Goal: Check status: Check status

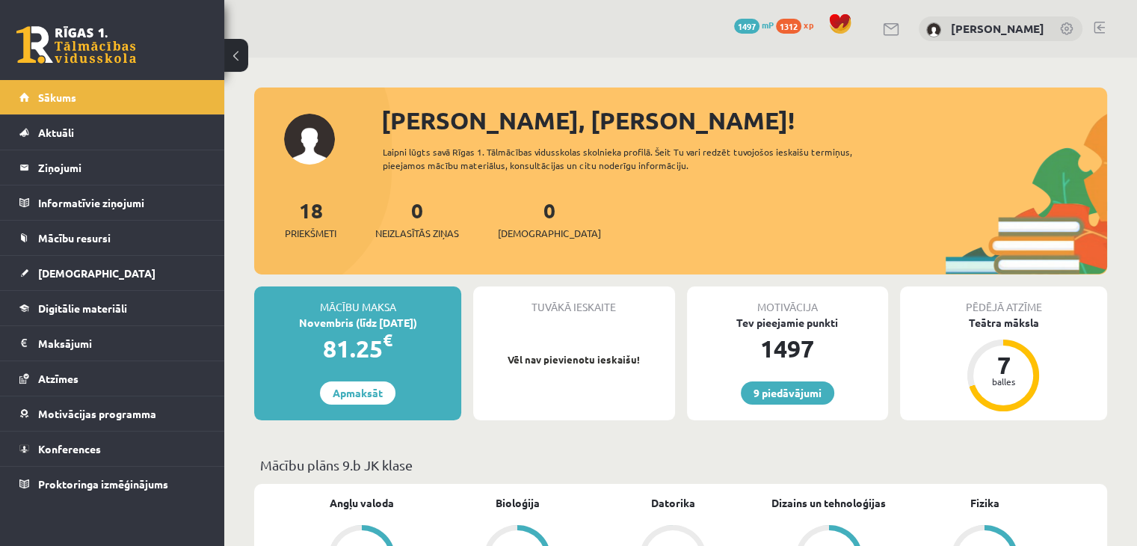
click at [566, 219] on div "18 Priekšmeti 0 Neizlasītās ziņas 0 Ieskaites" at bounding box center [680, 234] width 853 height 80
click at [528, 115] on div "Sveiks, Rūdolfs!" at bounding box center [744, 120] width 726 height 36
click at [585, 123] on div "Sveiks, Rūdolfs!" at bounding box center [744, 120] width 726 height 36
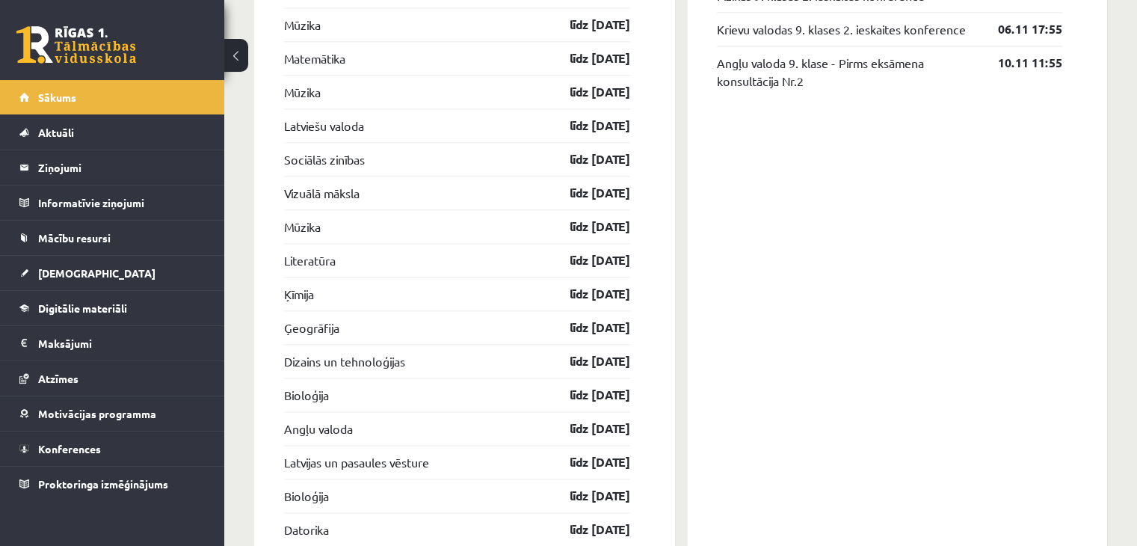
scroll to position [1960, 0]
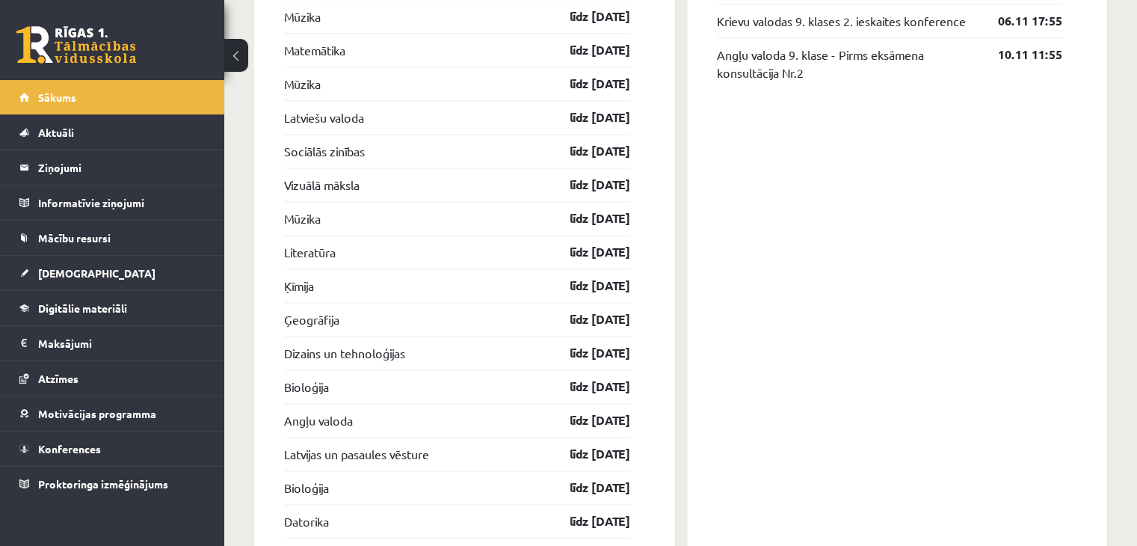
click at [783, 309] on div "Konferences Matemātika 9. klase - Pirms eksāmena konsultācija Nr.1 15.10 17:55 …" at bounding box center [897, 531] width 421 height 1953
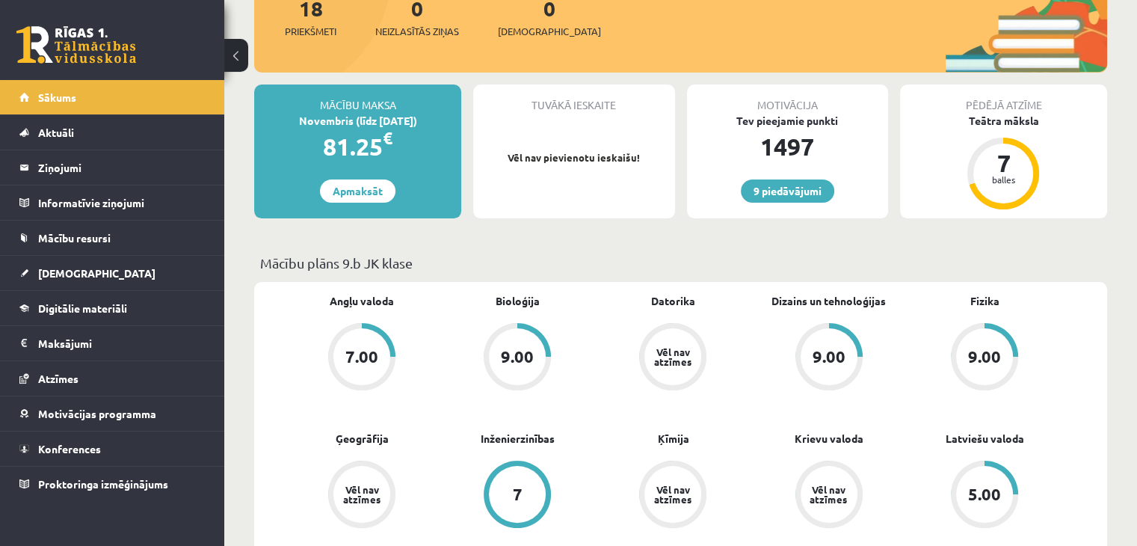
scroll to position [0, 0]
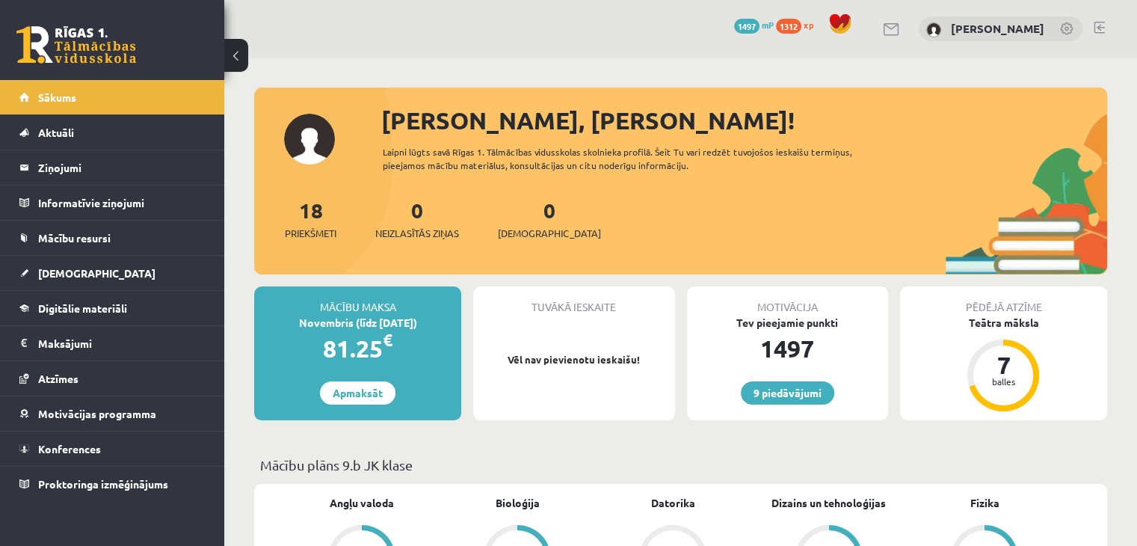
click at [839, 152] on div "Laipni lūgts savā Rīgas 1. Tālmācības vidusskolas skolnieka profilā. Šeit Tu va…" at bounding box center [639, 158] width 512 height 27
click at [848, 151] on div "Laipni lūgts savā Rīgas 1. Tālmācības vidusskolas skolnieka profilā. Šeit Tu va…" at bounding box center [639, 158] width 512 height 27
click at [523, 114] on div "Sveiks, Rūdolfs!" at bounding box center [744, 120] width 726 height 36
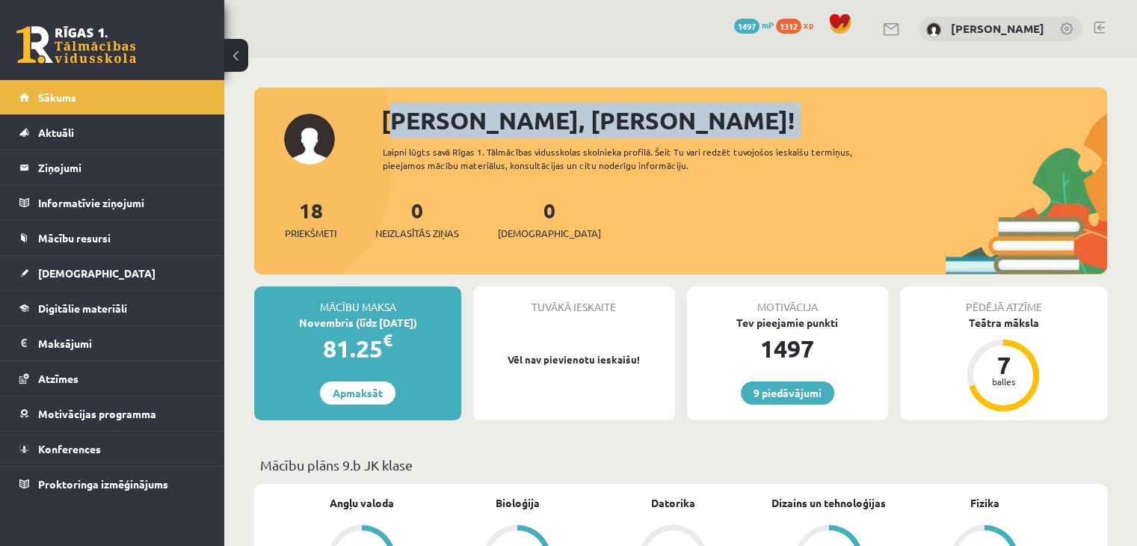
click at [523, 114] on div "Sveiks, Rūdolfs!" at bounding box center [744, 120] width 726 height 36
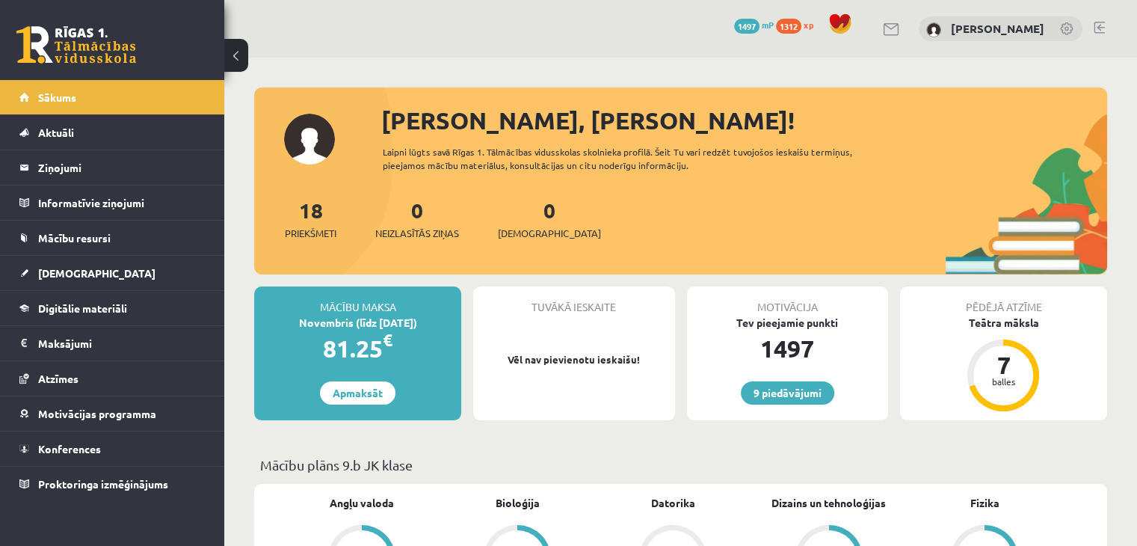
click at [606, 143] on div "Sveiks, Rūdolfs! Laipni lūgts savā Rīgas 1. Tālmācības vidusskolas skolnieka pr…" at bounding box center [680, 188] width 853 height 172
click at [609, 148] on div "Laipni lūgts savā Rīgas 1. Tālmācības vidusskolas skolnieka profilā. Šeit Tu va…" at bounding box center [639, 158] width 512 height 27
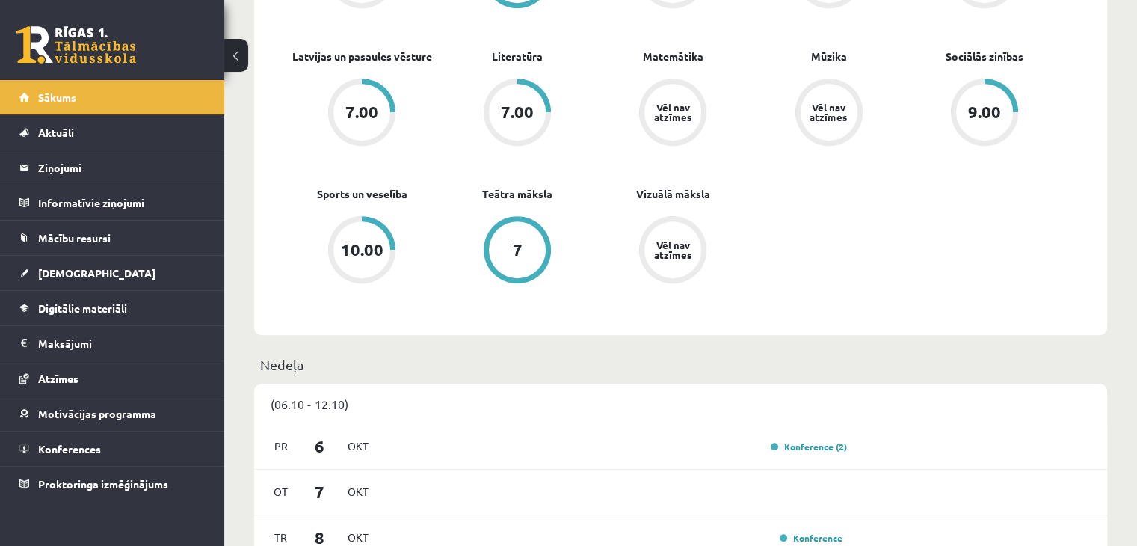
scroll to position [882, 0]
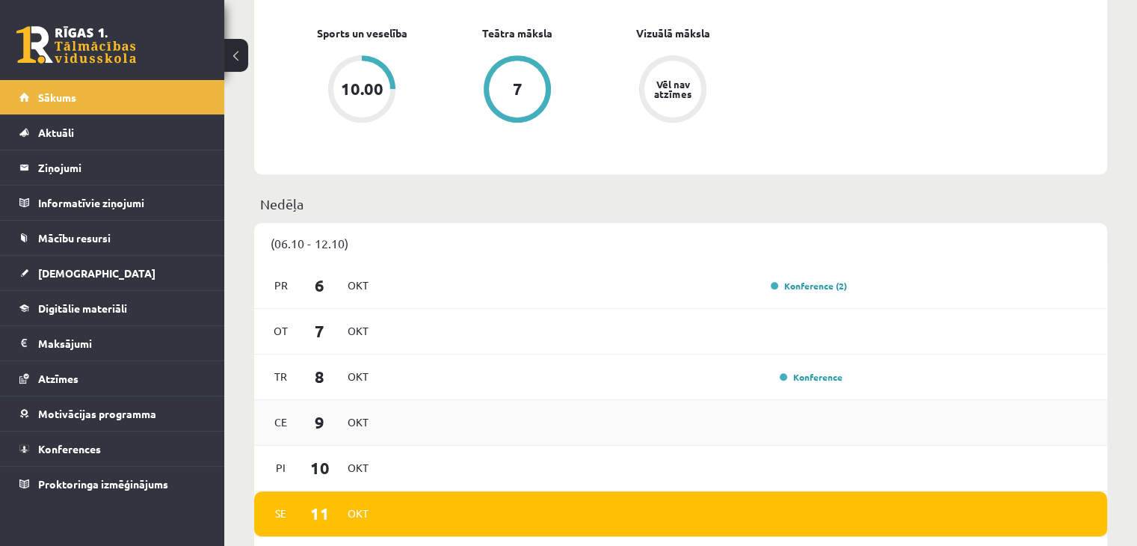
drag, startPoint x: 616, startPoint y: 214, endPoint x: 645, endPoint y: 404, distance: 192.8
click at [693, 200] on p "Nedēļa" at bounding box center [680, 204] width 841 height 20
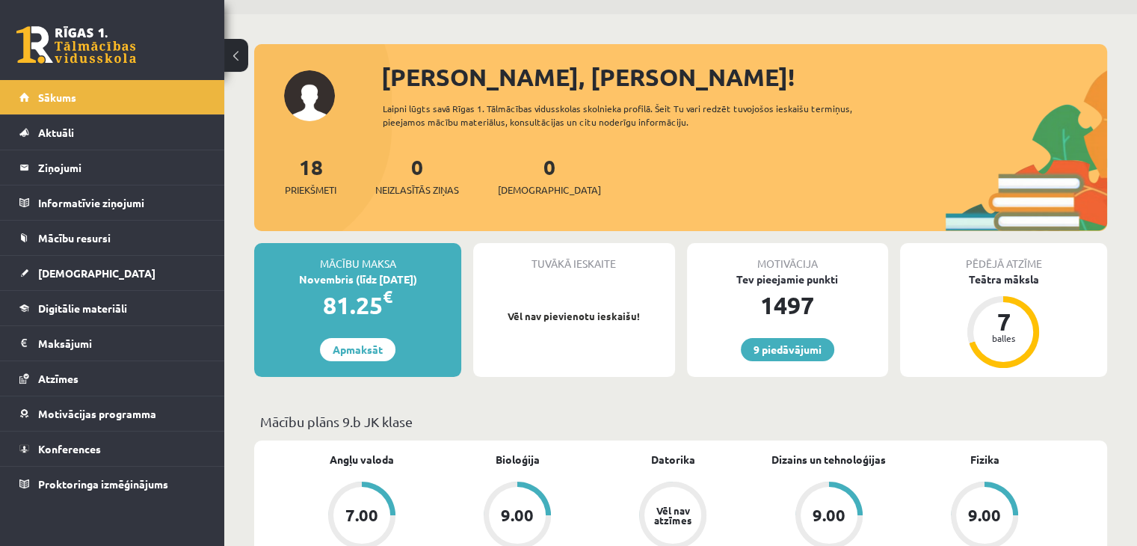
scroll to position [0, 0]
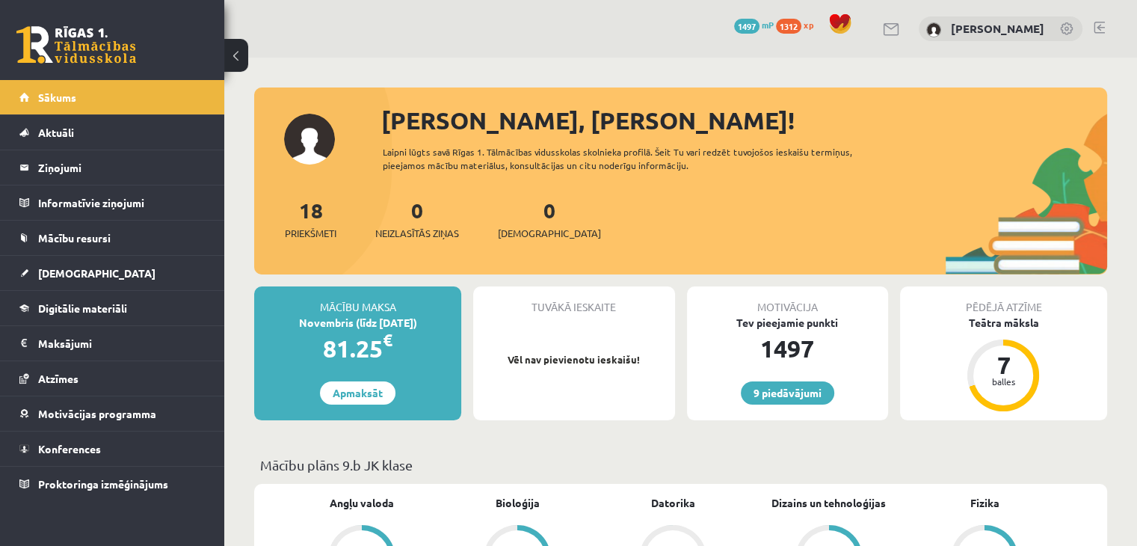
click at [419, 466] on p "Mācību plāns 9.b JK klase" at bounding box center [680, 464] width 841 height 20
click at [412, 466] on p "Mācību plāns 9.b JK klase" at bounding box center [680, 464] width 841 height 20
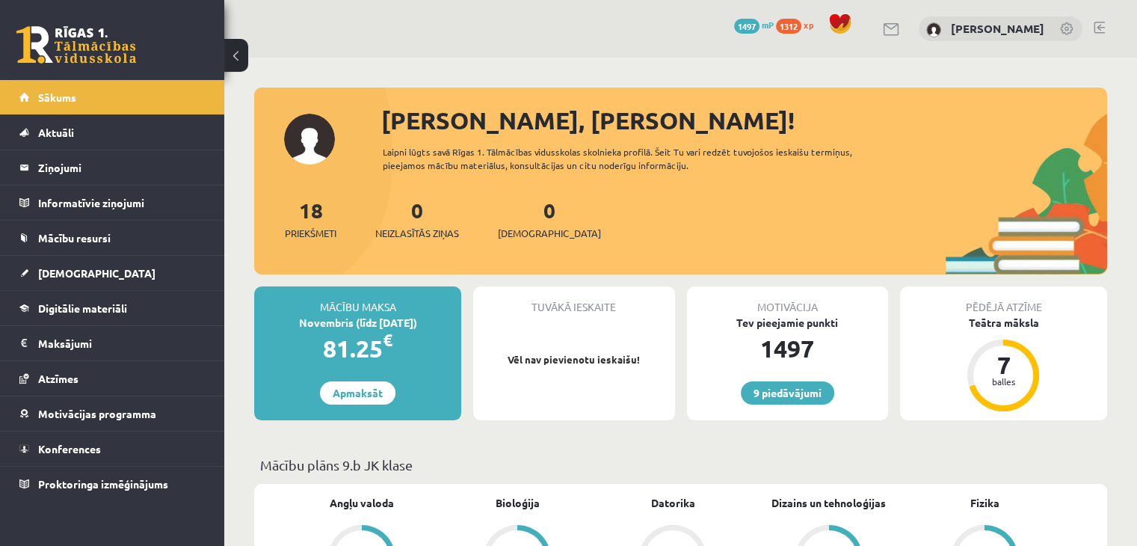
click at [412, 466] on p "Mācību plāns 9.b JK klase" at bounding box center [680, 464] width 841 height 20
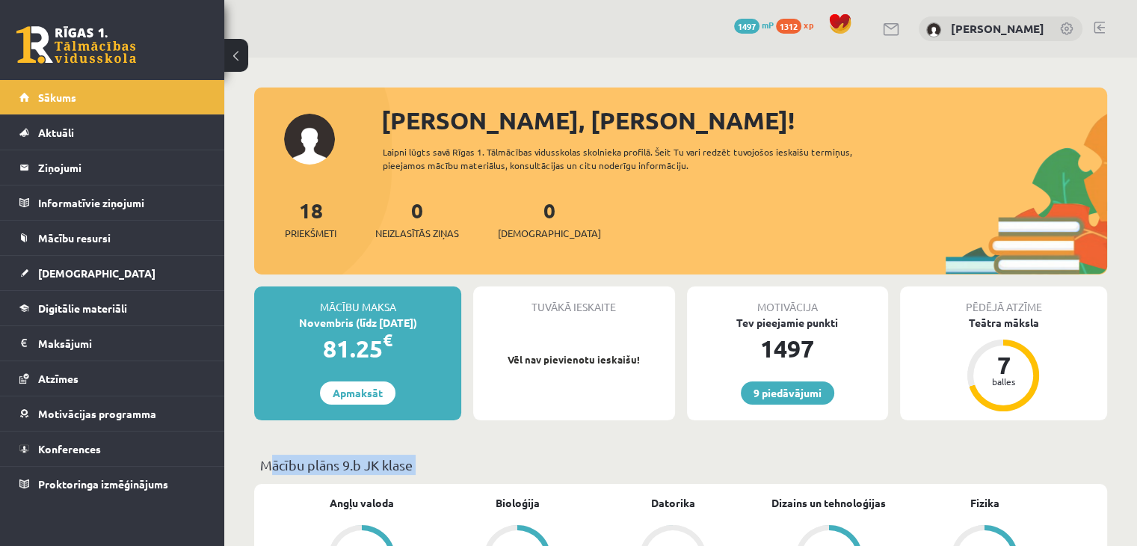
click at [424, 463] on p "Mācību plāns 9.b JK klase" at bounding box center [680, 464] width 841 height 20
click at [129, 281] on link "[DEMOGRAPHIC_DATA]" at bounding box center [112, 273] width 186 height 34
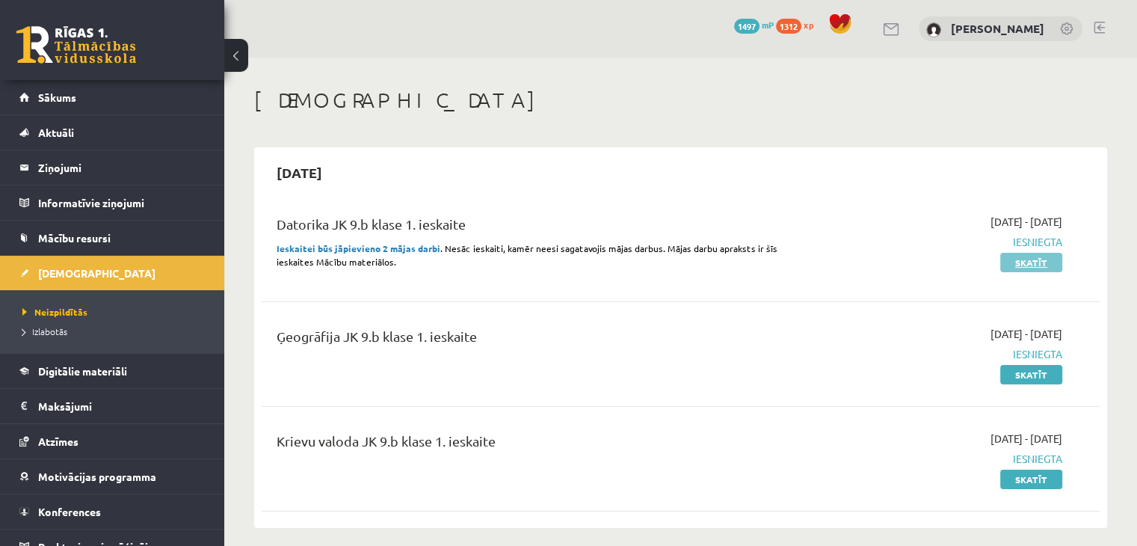
click at [1019, 261] on link "Skatīt" at bounding box center [1031, 262] width 62 height 19
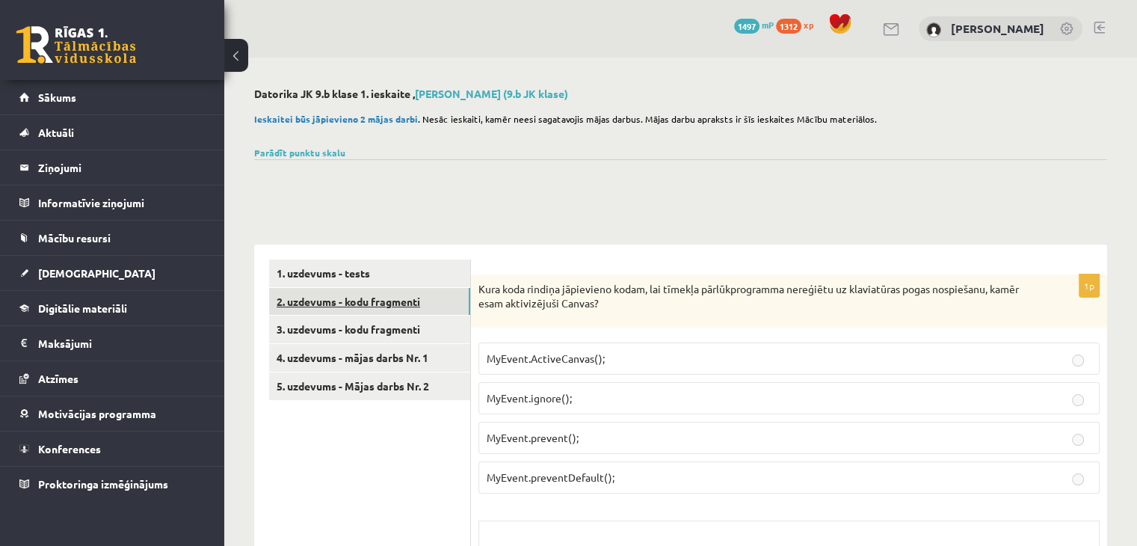
click at [330, 297] on link "2. uzdevums - kodu fragmenti" at bounding box center [369, 302] width 201 height 28
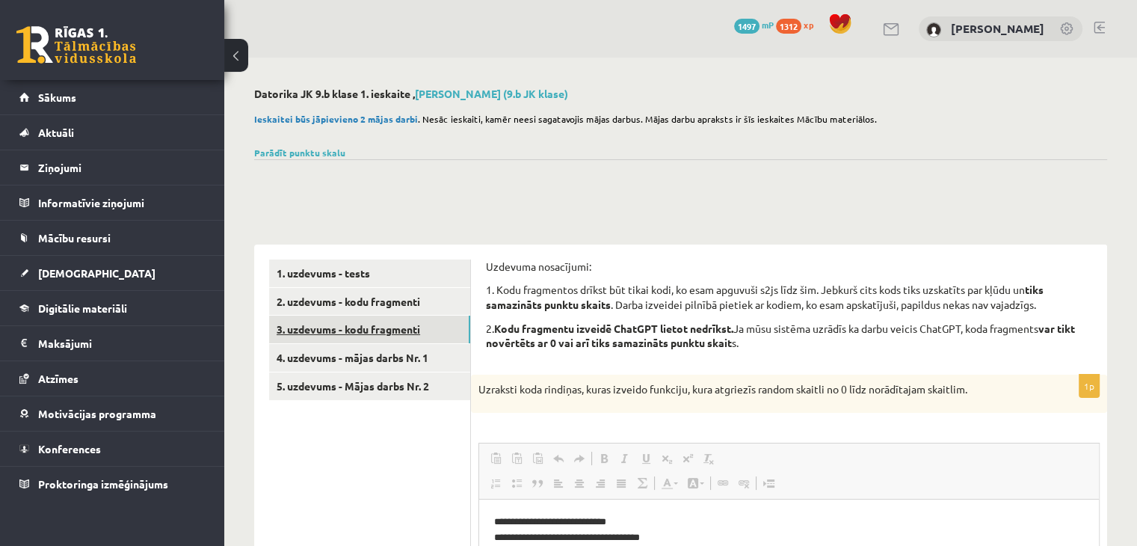
click at [315, 329] on link "3. uzdevums - kodu fragmenti" at bounding box center [369, 329] width 201 height 28
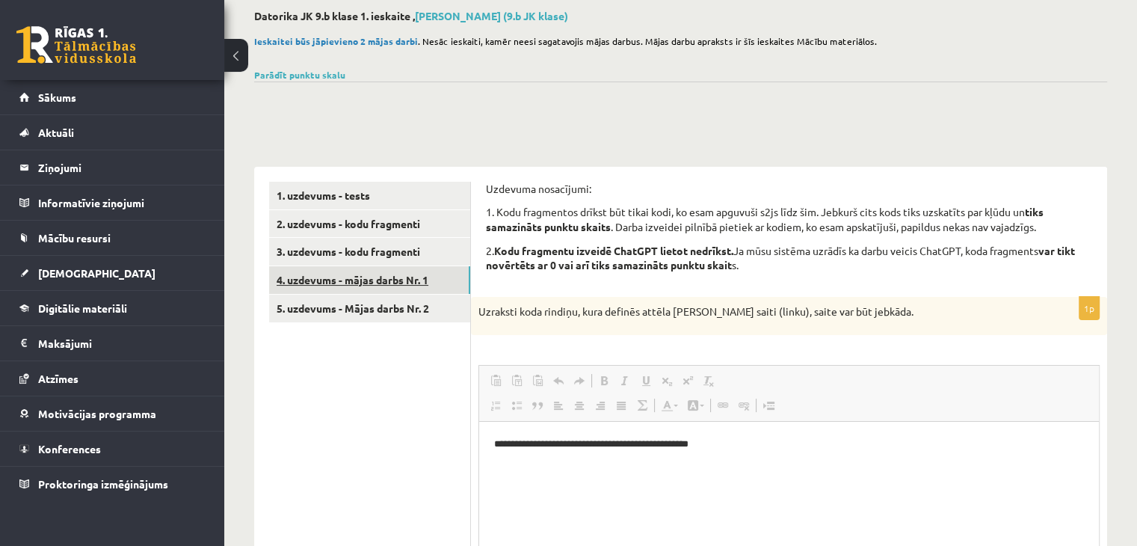
click at [425, 282] on link "4. uzdevums - mājas darbs Nr. 1" at bounding box center [369, 280] width 201 height 28
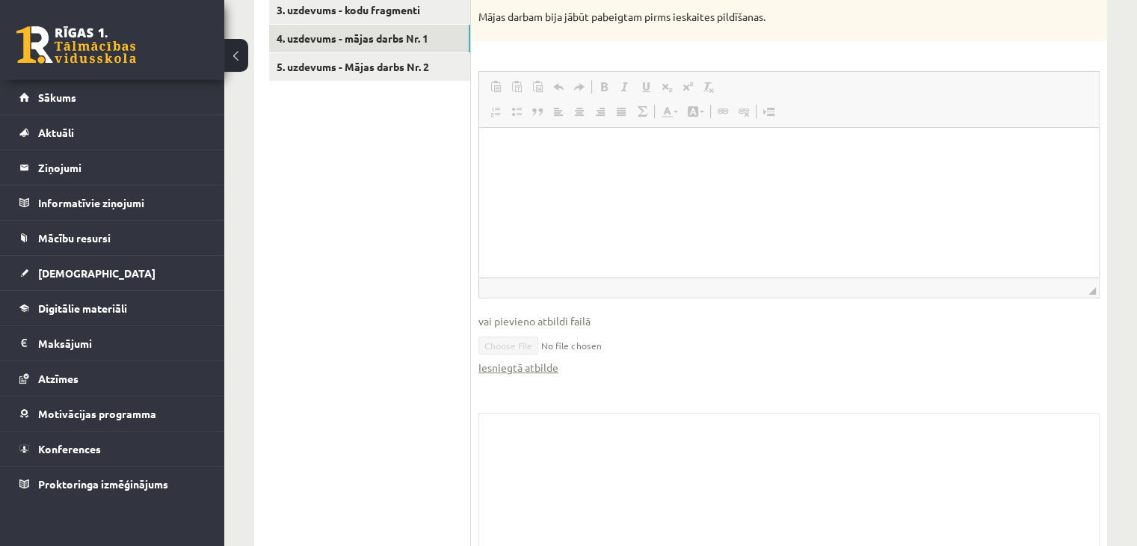
scroll to position [320, 0]
click at [531, 359] on link "Iesniegtā atbilde" at bounding box center [518, 367] width 80 height 16
click at [362, 70] on link "5. uzdevums - Mājas darbs Nr. 2" at bounding box center [369, 66] width 201 height 28
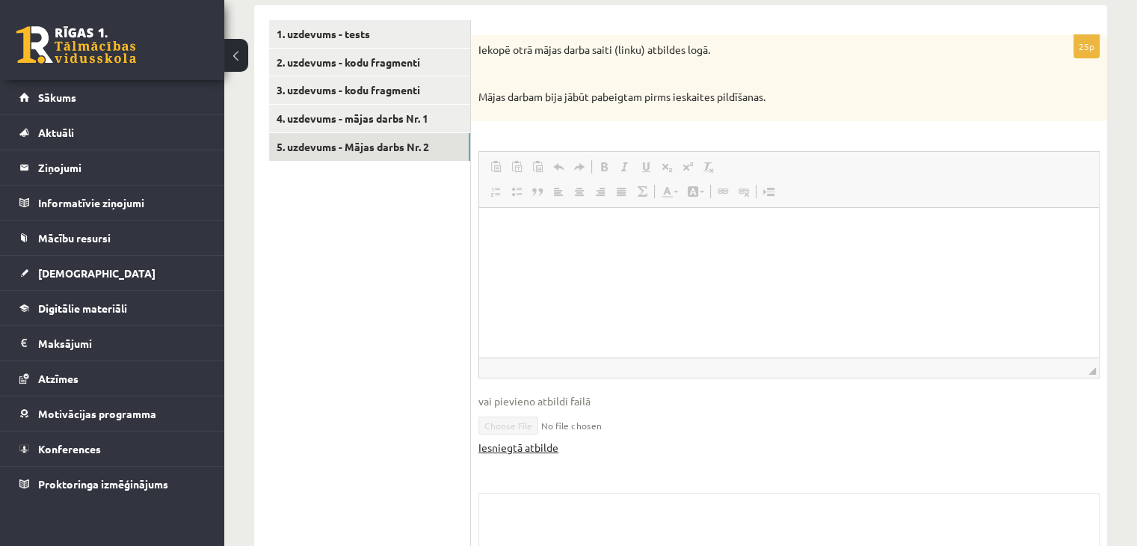
scroll to position [0, 0]
drag, startPoint x: 973, startPoint y: 498, endPoint x: 506, endPoint y: 382, distance: 481.2
click at [506, 253] on html at bounding box center [789, 230] width 620 height 46
click at [516, 448] on link "Iesniegtā atbilde" at bounding box center [518, 447] width 80 height 16
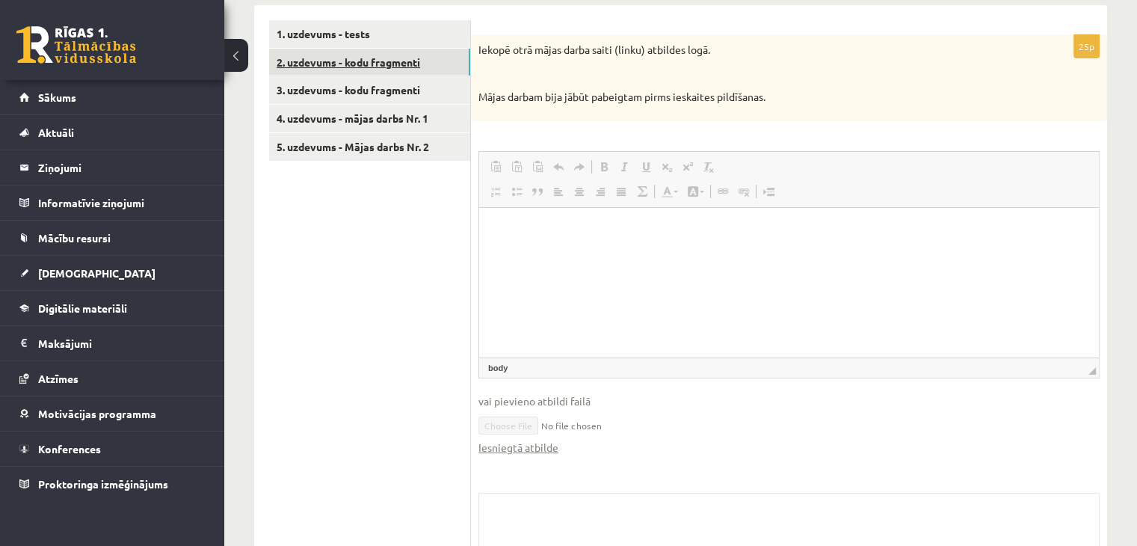
click at [427, 61] on link "2. uzdevums - kodu fragmenti" at bounding box center [369, 63] width 201 height 28
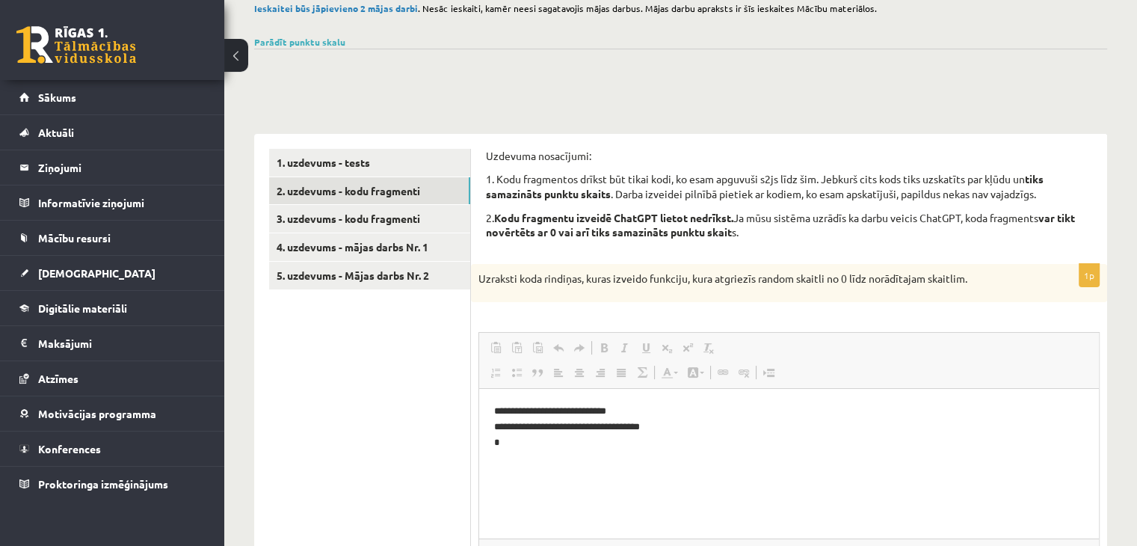
scroll to position [111, 0]
click at [167, 104] on link "Sākums" at bounding box center [112, 97] width 186 height 34
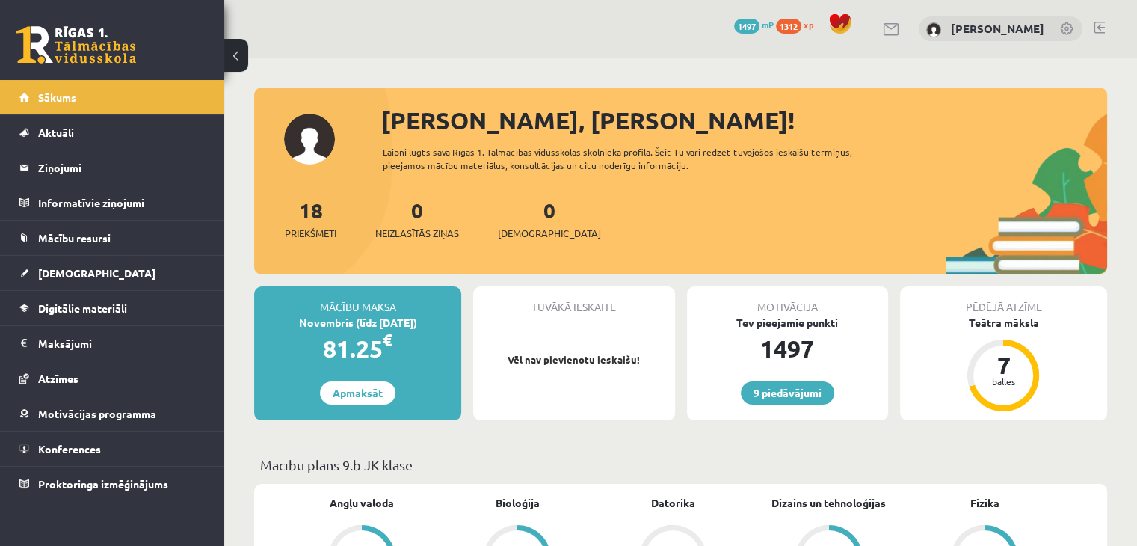
click at [521, 123] on div "[PERSON_NAME], [PERSON_NAME]!" at bounding box center [744, 120] width 726 height 36
click at [526, 146] on div "Laipni lūgts savā Rīgas 1. Tālmācības vidusskolas skolnieka profilā. Šeit Tu va…" at bounding box center [639, 158] width 512 height 27
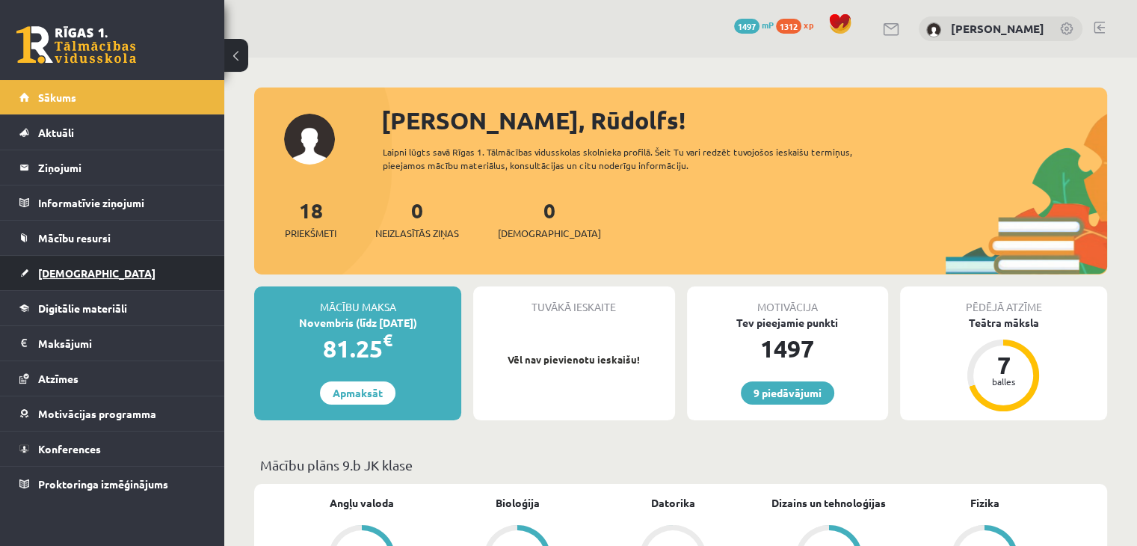
click at [102, 270] on link "[DEMOGRAPHIC_DATA]" at bounding box center [112, 273] width 186 height 34
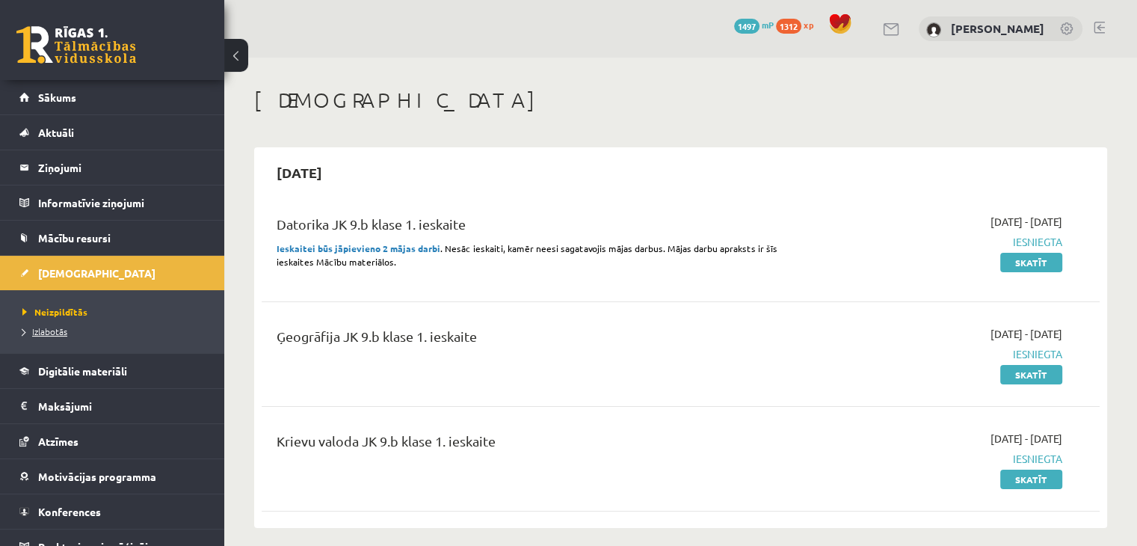
click at [49, 333] on span "Izlabotās" at bounding box center [44, 331] width 45 height 12
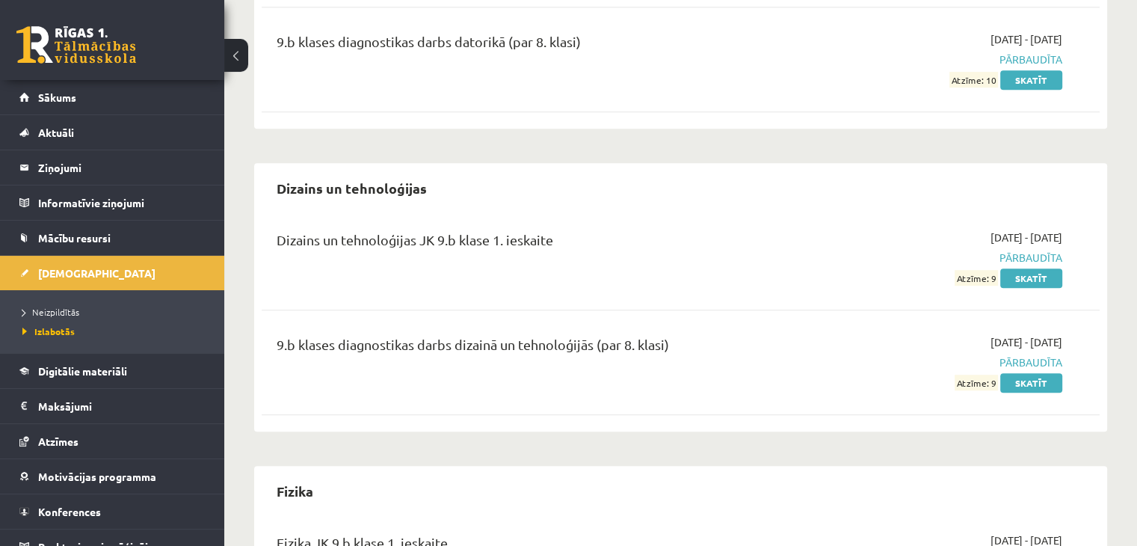
scroll to position [901, 0]
click at [1025, 383] on link "Skatīt" at bounding box center [1031, 380] width 62 height 19
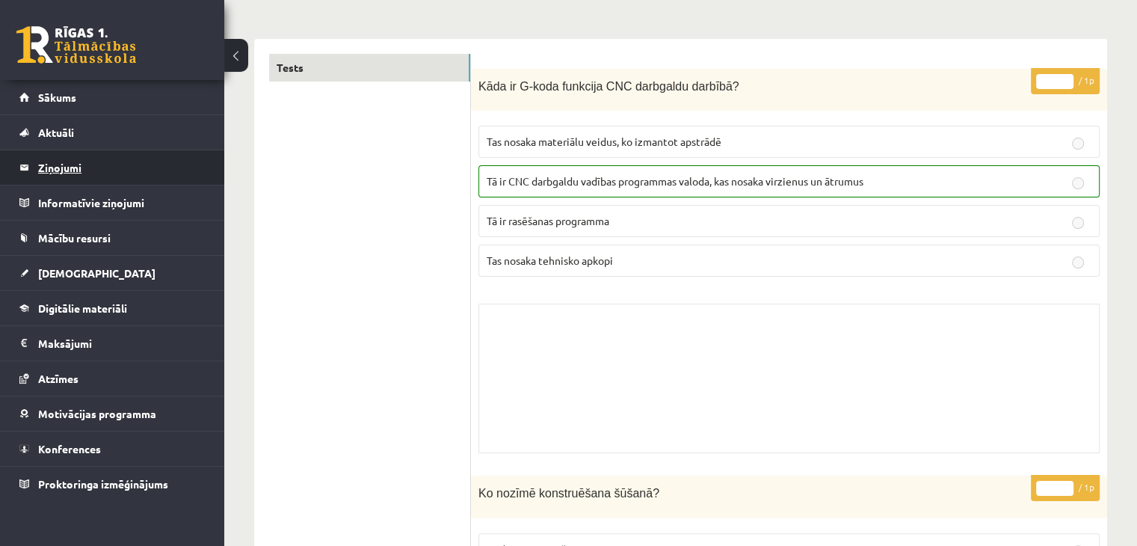
scroll to position [123, 0]
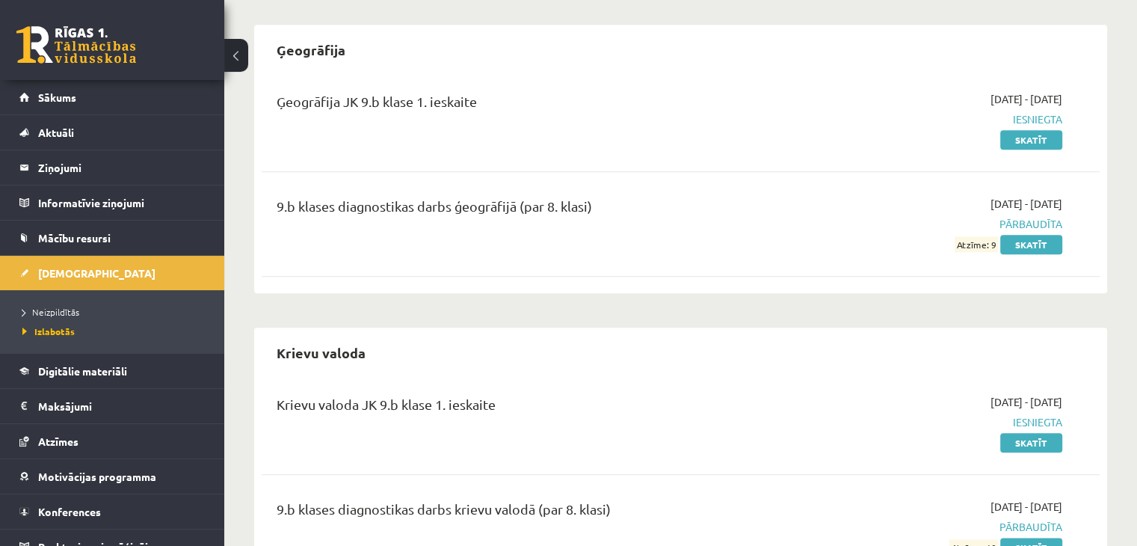
scroll to position [1643, 0]
click at [1045, 243] on link "Skatīt" at bounding box center [1031, 244] width 62 height 19
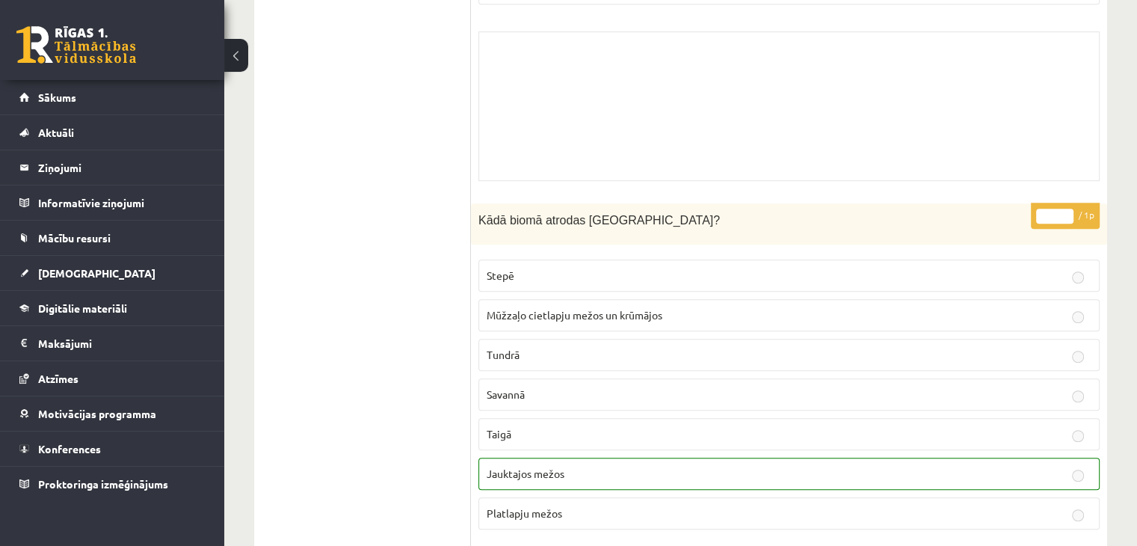
scroll to position [982, 0]
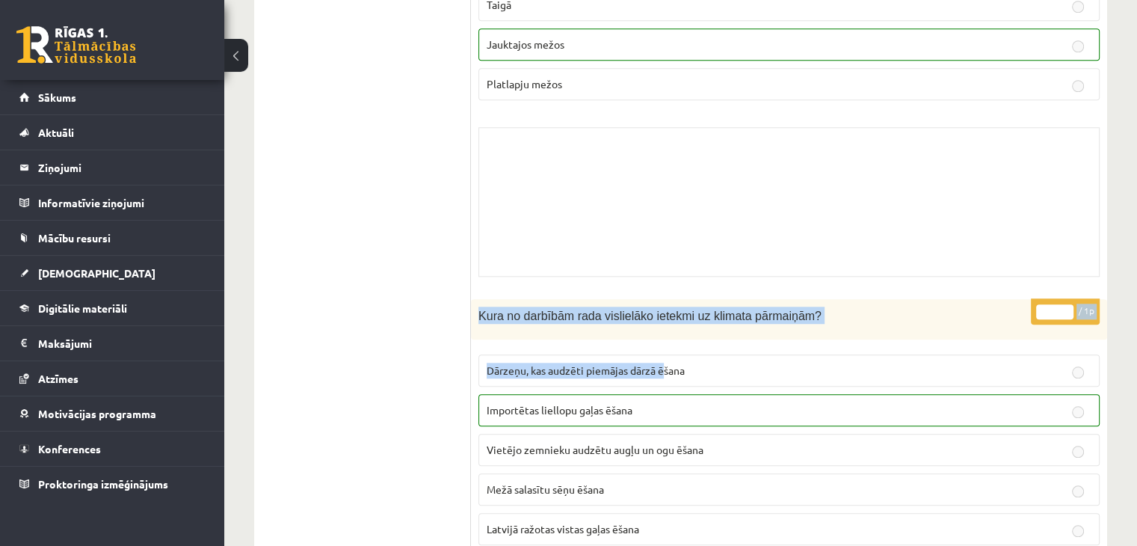
drag, startPoint x: 664, startPoint y: 373, endPoint x: 622, endPoint y: 180, distance: 197.3
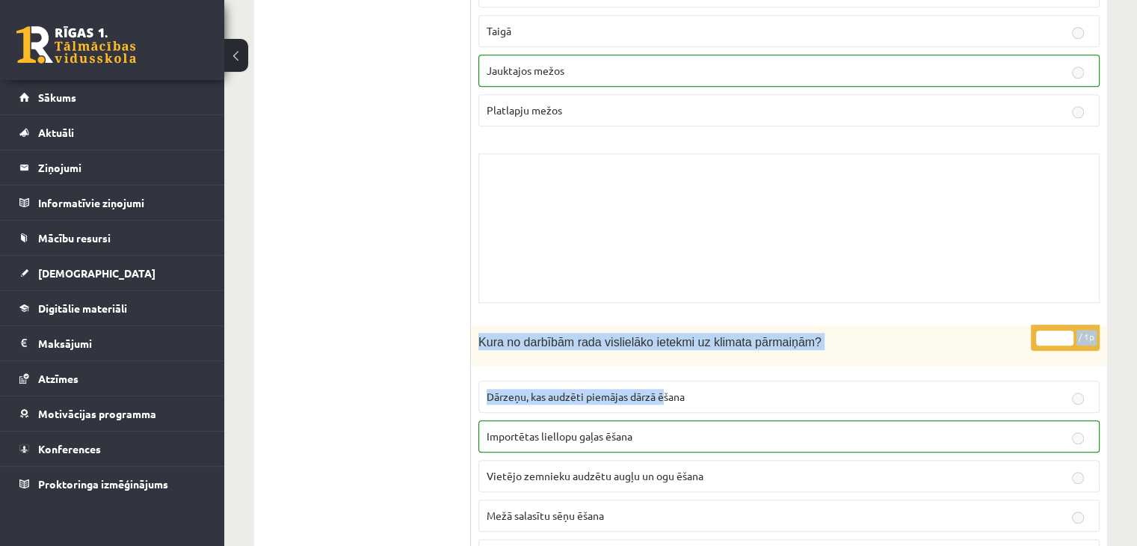
scroll to position [1383, 0]
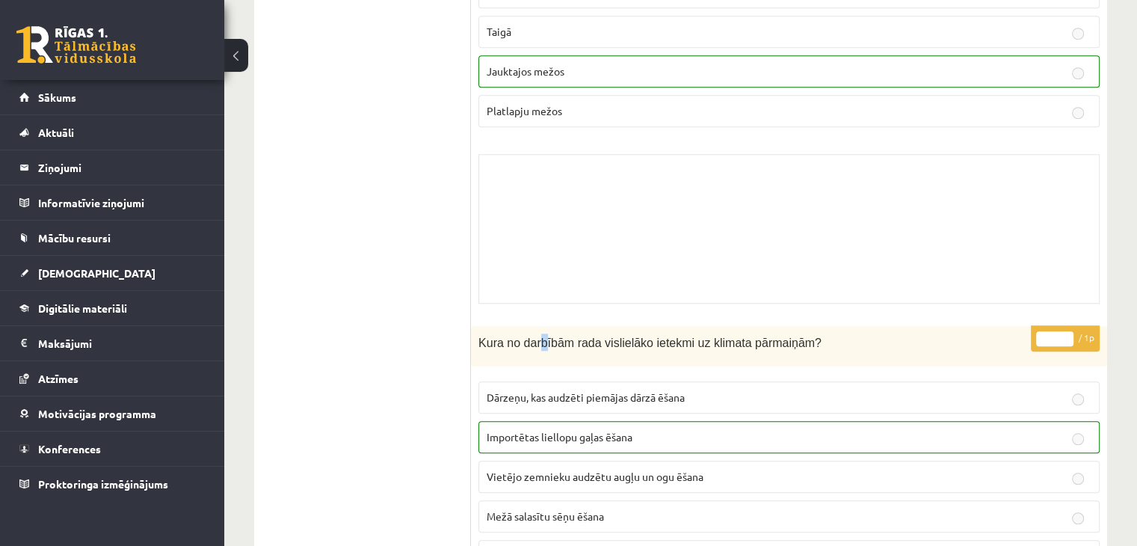
drag, startPoint x: 622, startPoint y: 180, endPoint x: 540, endPoint y: 315, distance: 157.3
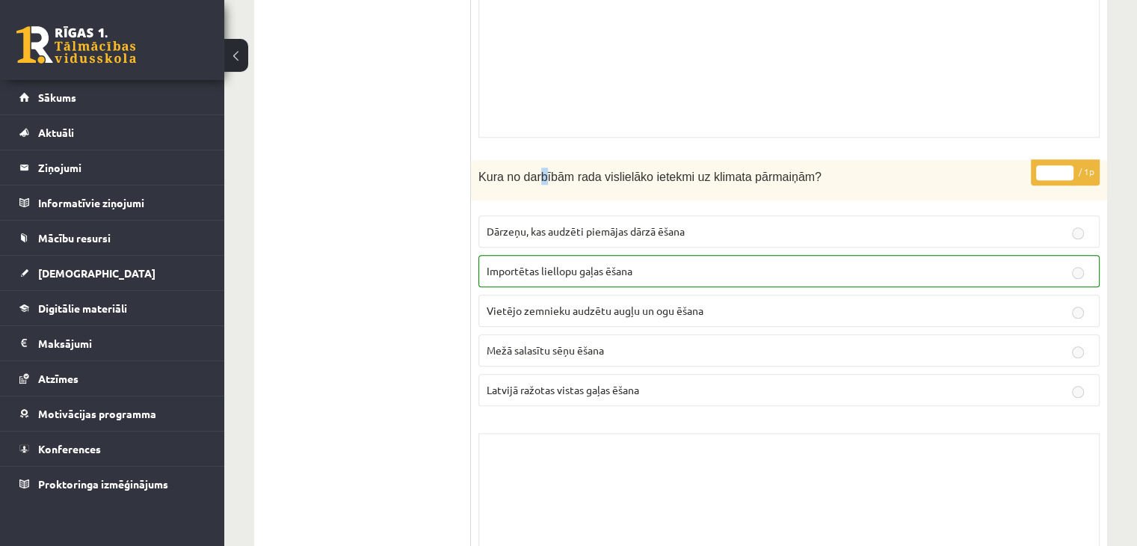
scroll to position [1549, 0]
click at [540, 320] on fieldset "Dārzeņu, kas audzēti piemājas dārzā ēšana Importētas liellopu gaļas ēšana Vietē…" at bounding box center [788, 309] width 621 height 203
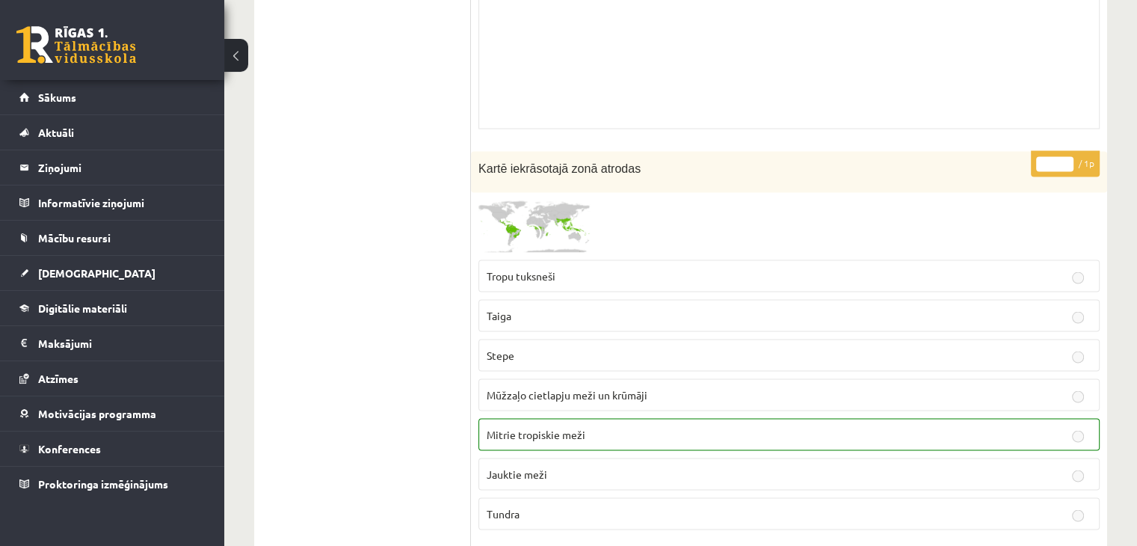
scroll to position [2933, 0]
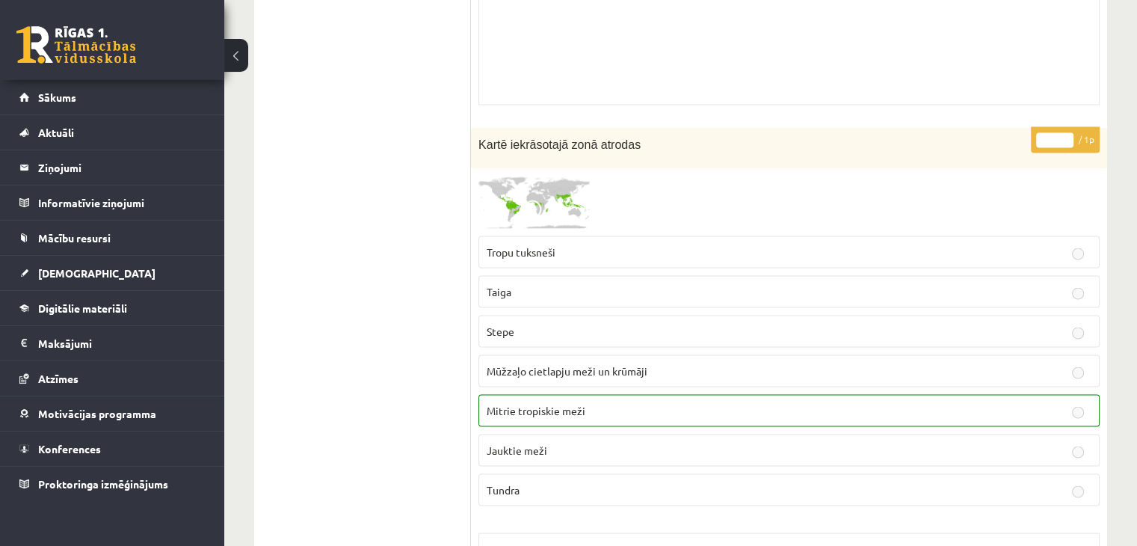
click at [575, 192] on img at bounding box center [534, 202] width 112 height 52
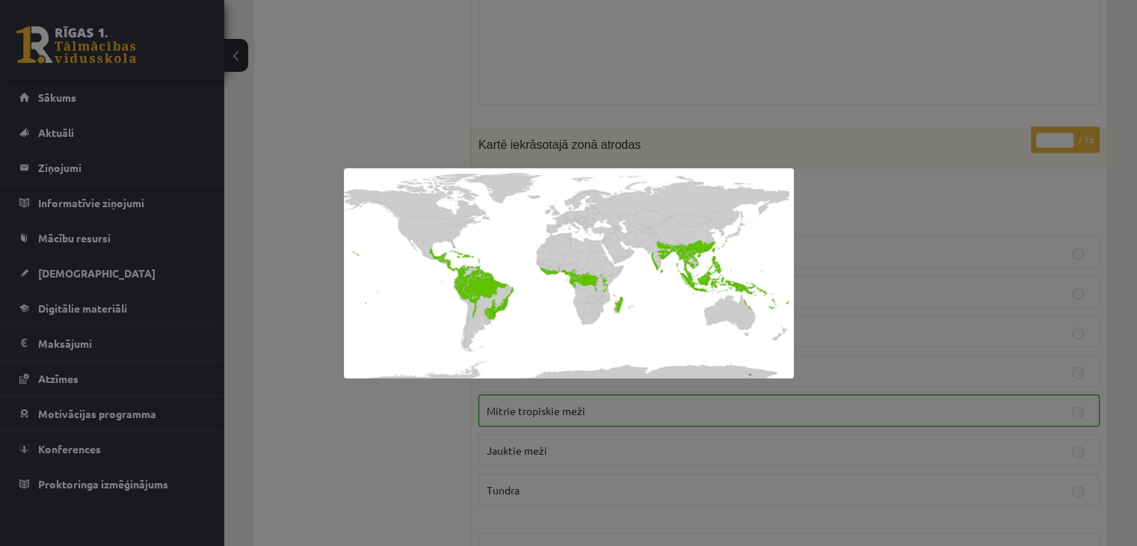
click at [818, 51] on div at bounding box center [568, 273] width 1137 height 546
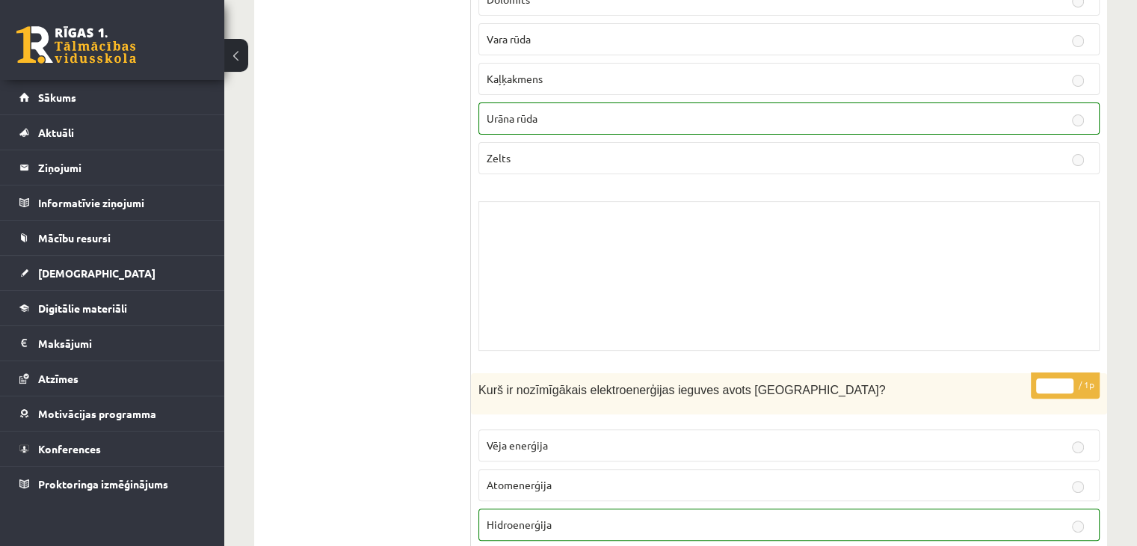
scroll to position [0, 0]
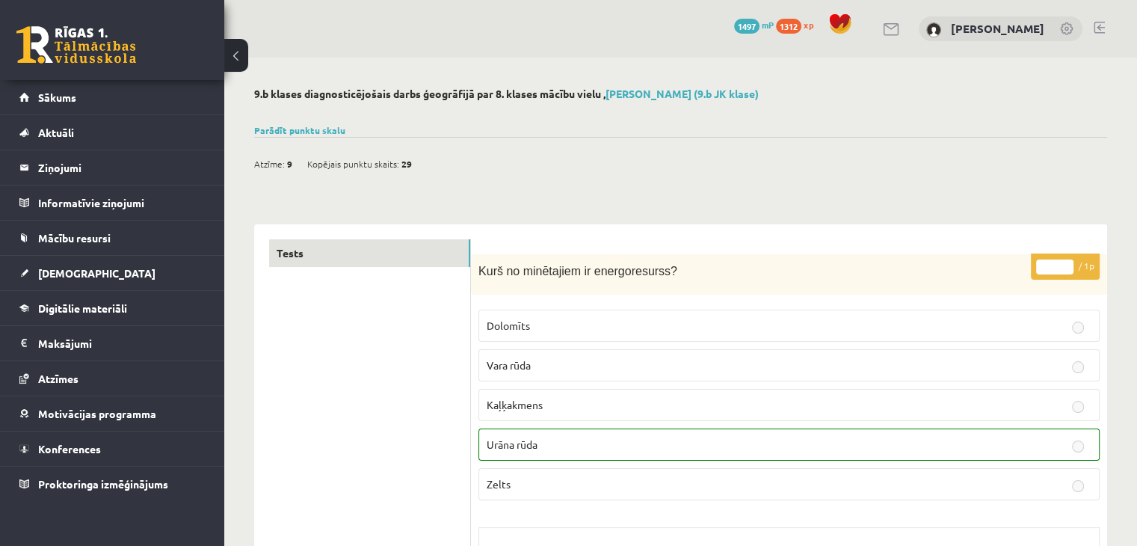
click at [637, 294] on div "Kurš no minētajiem ir energoresurss?" at bounding box center [789, 274] width 636 height 41
click at [129, 262] on link "[DEMOGRAPHIC_DATA]" at bounding box center [112, 273] width 186 height 34
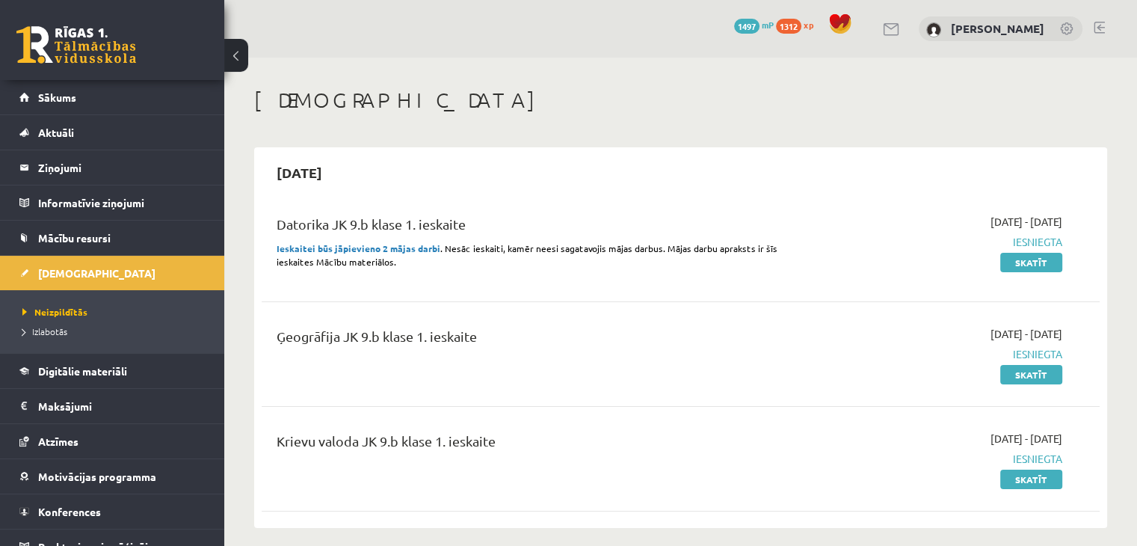
click at [40, 331] on span "Izlabotās" at bounding box center [44, 331] width 45 height 12
